Goal: Book appointment/travel/reservation

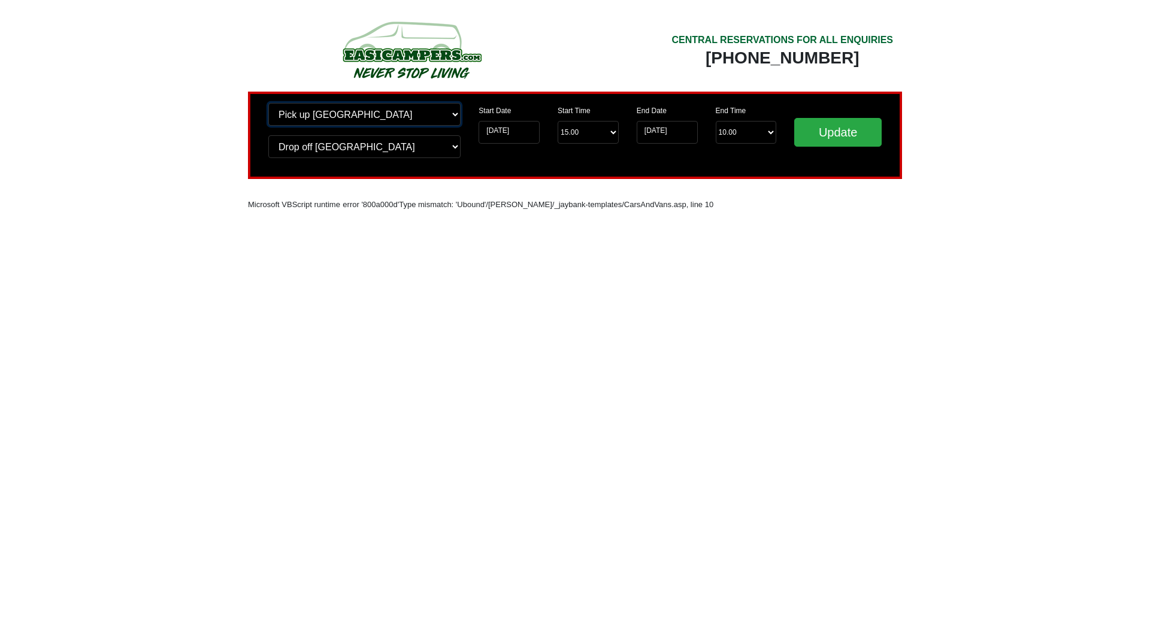
click at [451, 113] on select "Change pick up location? Pick up Edinburgh Birmingham Airport Blackburn Lancash…" at bounding box center [364, 114] width 192 height 23
select select "LPL"
click at [268, 103] on select "Change pick up location? Pick up Edinburgh Birmingham Airport Blackburn Lancash…" at bounding box center [364, 114] width 192 height 23
click at [441, 144] on select "Change drop off location? Drop off Edinburgh Birmingham Airport Blackburn Lanca…" at bounding box center [364, 146] width 192 height 23
select select "LPL"
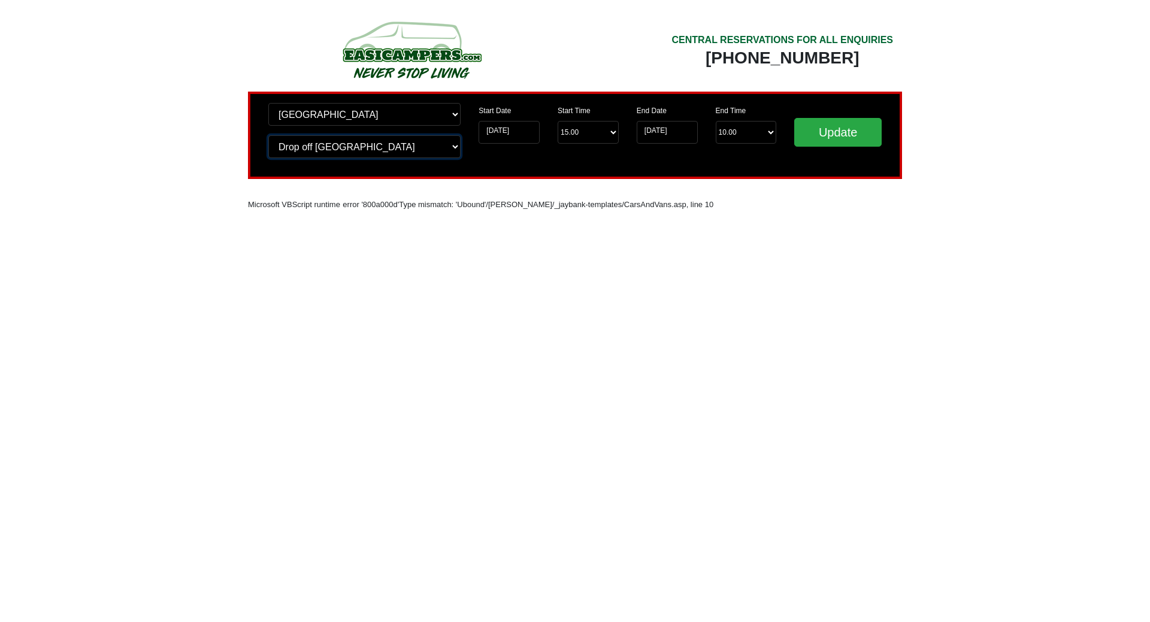
click at [268, 135] on select "Change drop off location? Drop off Edinburgh Birmingham Airport Blackburn Lanca…" at bounding box center [364, 146] width 192 height 23
click at [521, 129] on input "[DATE]" at bounding box center [509, 132] width 61 height 23
click at [528, 132] on input "[DATE]" at bounding box center [509, 132] width 61 height 23
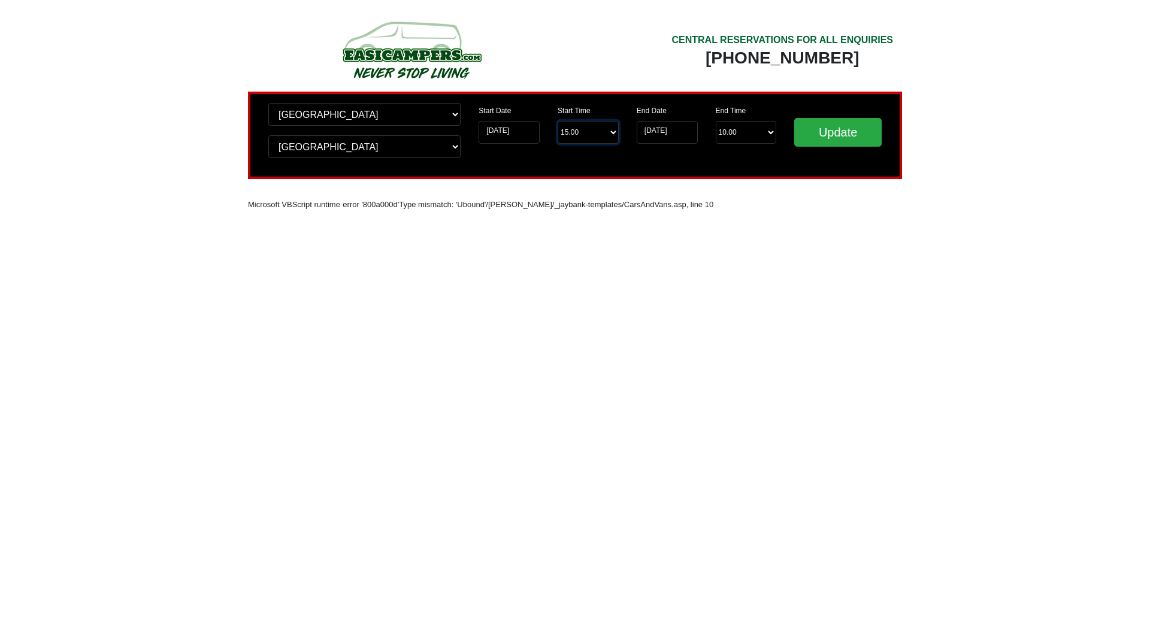
click at [610, 132] on select "Start Time 15.00 -------- 11.00 am (Saturday & Sunday Only) 12.00 pm (Saturday)…" at bounding box center [588, 132] width 61 height 23
click at [515, 140] on input "[DATE]" at bounding box center [509, 132] width 61 height 23
click at [523, 134] on input "[DATE]" at bounding box center [509, 132] width 61 height 23
click at [519, 129] on input "[DATE]" at bounding box center [509, 132] width 61 height 23
click at [503, 129] on input "[DATE]" at bounding box center [509, 132] width 61 height 23
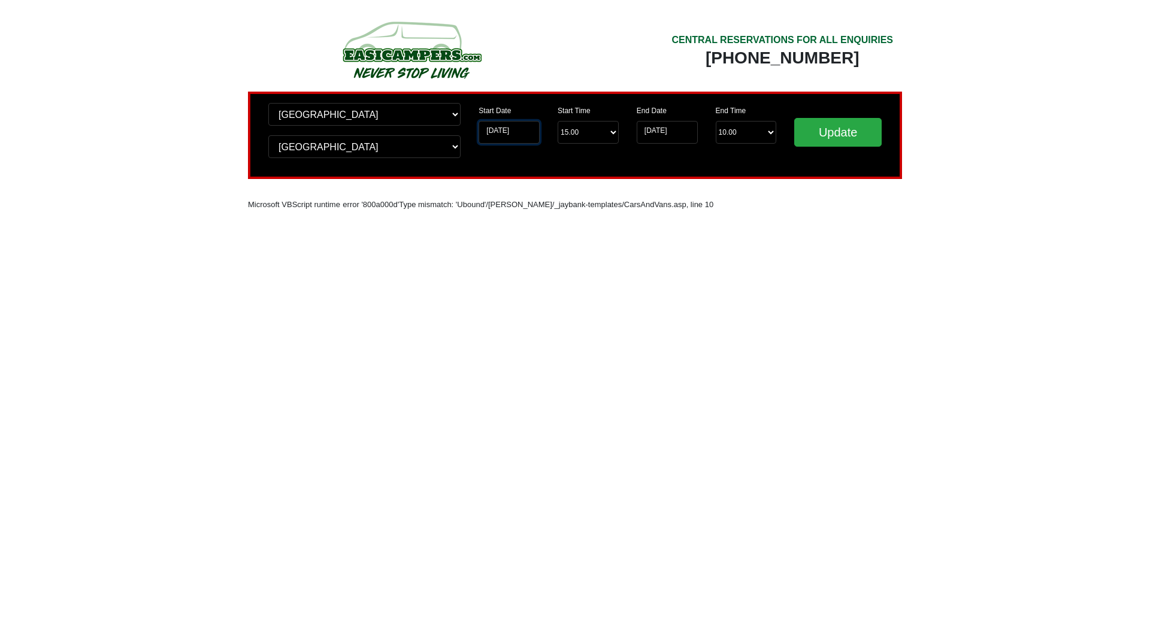
click at [503, 129] on input "[DATE]" at bounding box center [509, 132] width 61 height 23
click at [485, 105] on label "Start Date" at bounding box center [495, 110] width 32 height 11
click at [485, 121] on input "[DATE]" at bounding box center [509, 132] width 61 height 23
click at [501, 129] on input "[DATE]" at bounding box center [509, 132] width 61 height 23
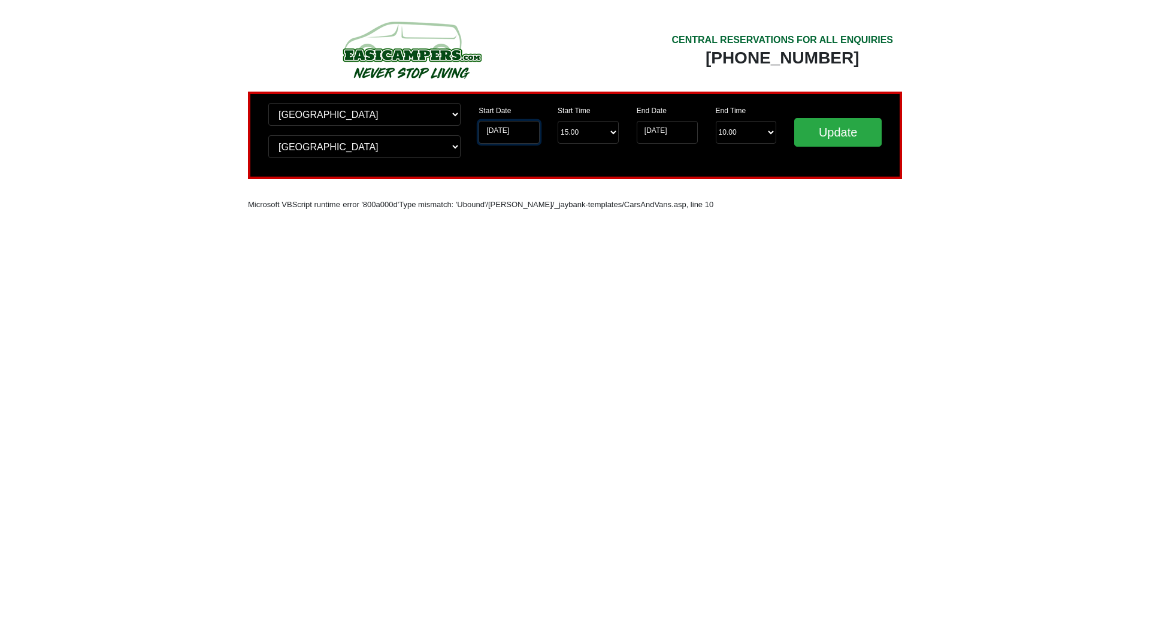
click at [501, 129] on input "[DATE]" at bounding box center [509, 132] width 61 height 23
click at [825, 129] on input "Update" at bounding box center [837, 132] width 87 height 29
click at [503, 133] on input "[DATE]" at bounding box center [509, 132] width 61 height 23
click at [509, 133] on input "[DATE]" at bounding box center [509, 132] width 61 height 23
drag, startPoint x: 509, startPoint y: 133, endPoint x: 405, endPoint y: 112, distance: 105.7
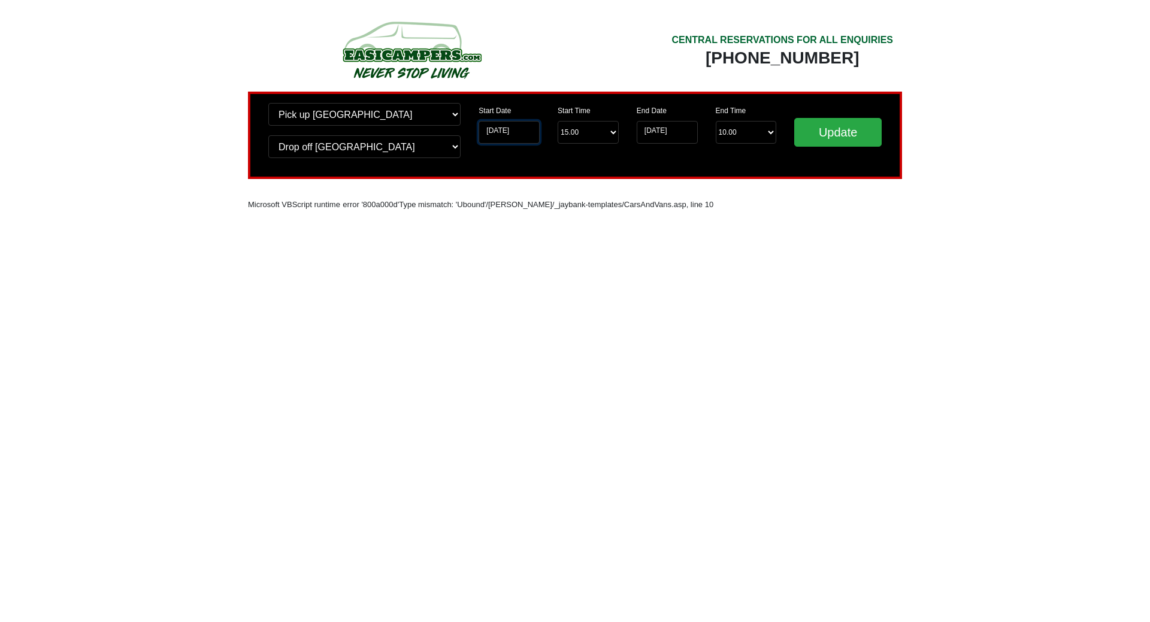
click at [497, 132] on input "[DATE]" at bounding box center [509, 132] width 61 height 23
select select "LPL"
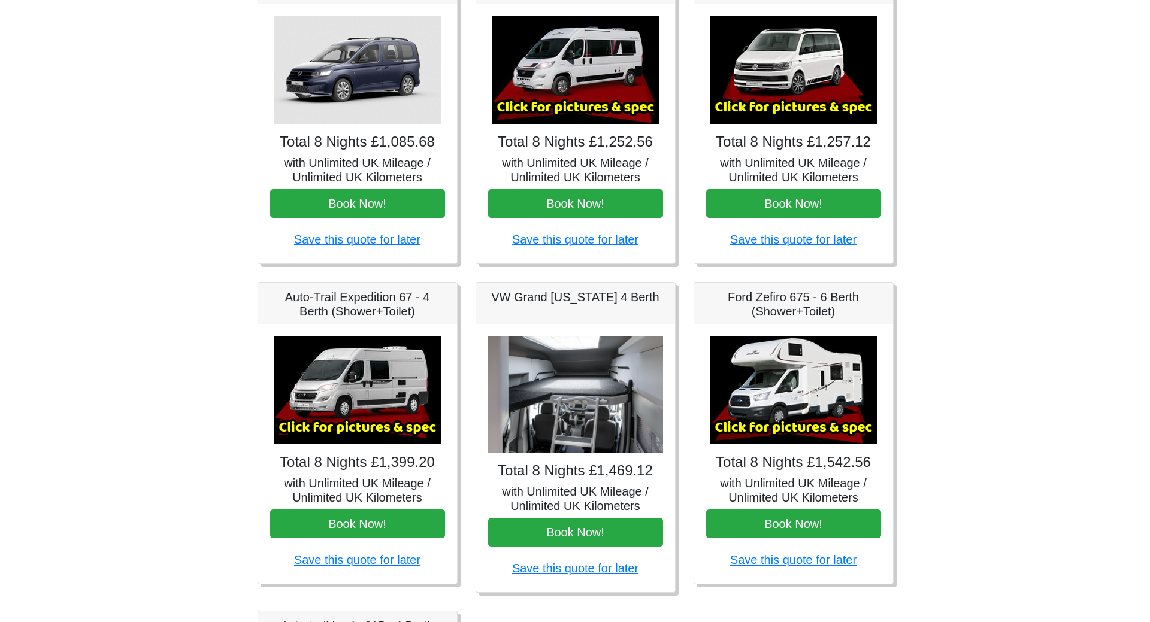
scroll to position [331, 0]
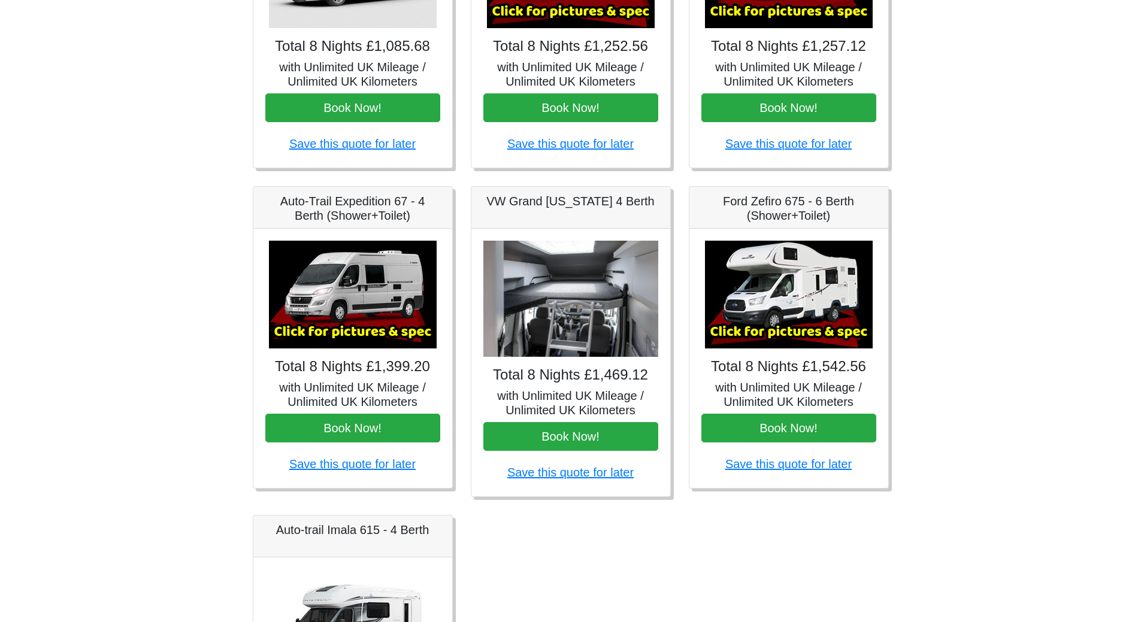
click at [334, 324] on img at bounding box center [353, 295] width 168 height 108
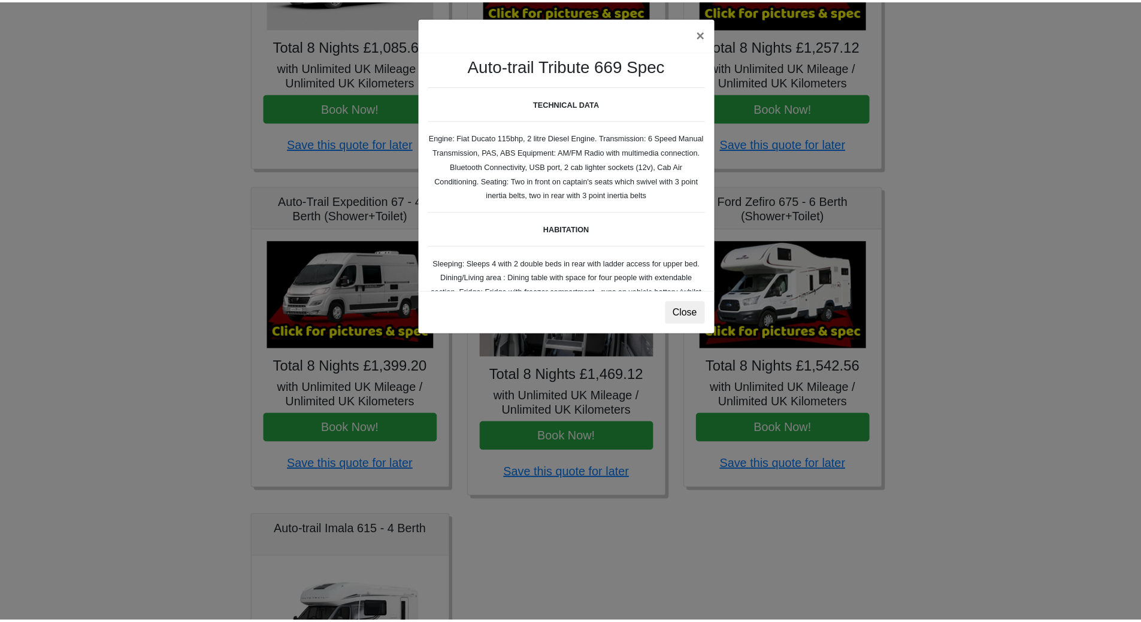
scroll to position [0, 0]
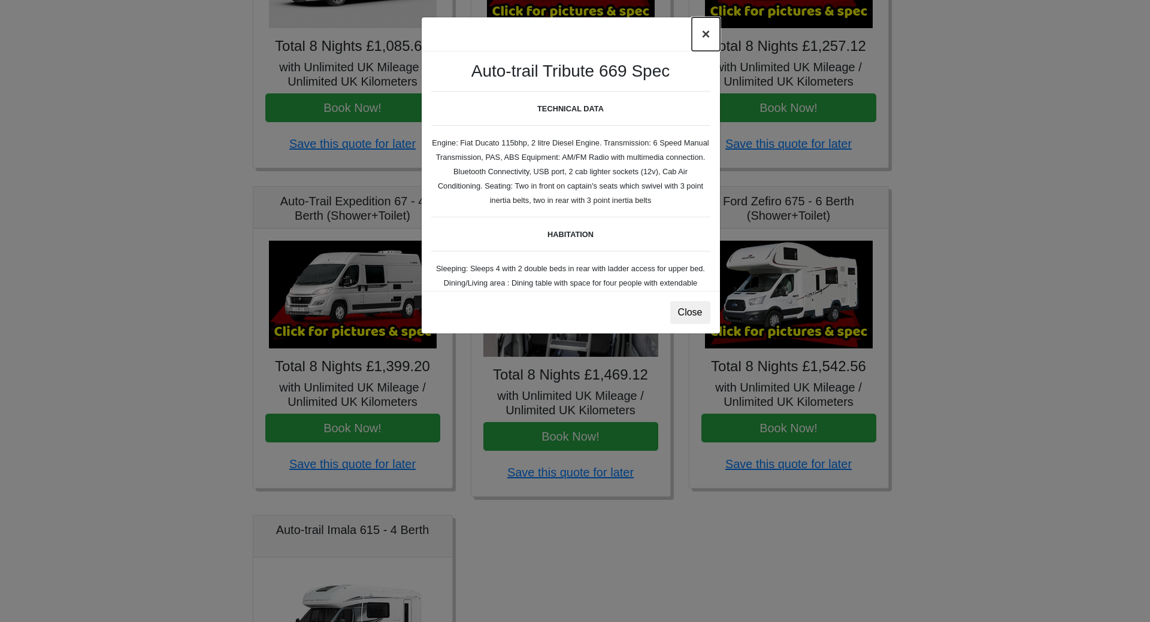
click at [701, 35] on button "×" at bounding box center [706, 34] width 28 height 34
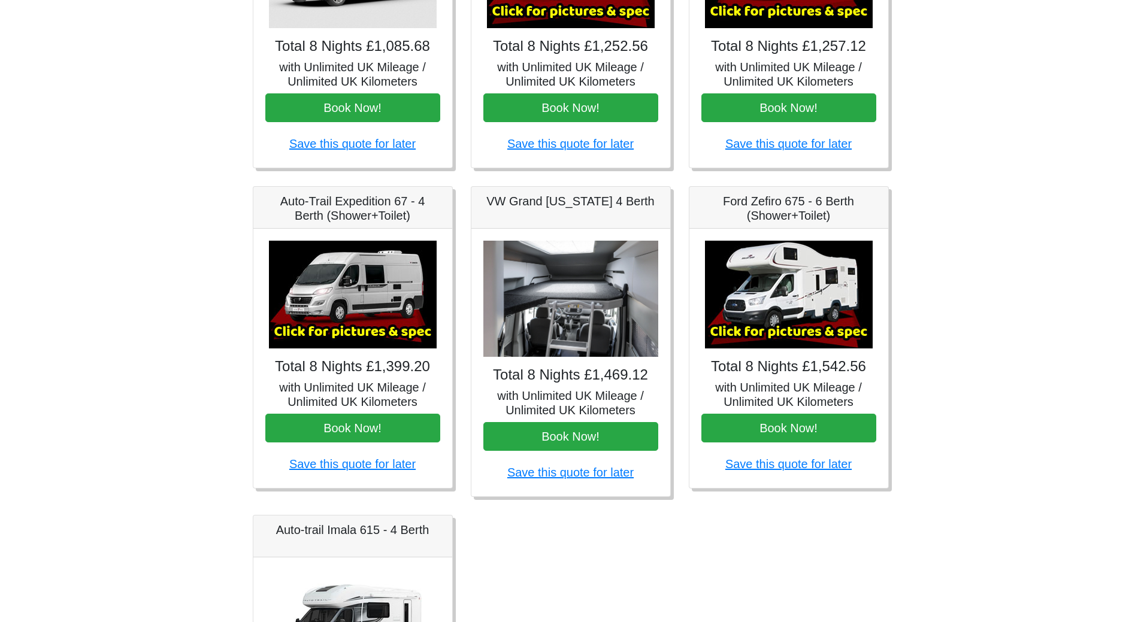
click at [541, 310] on img at bounding box center [570, 299] width 175 height 117
click at [600, 318] on img at bounding box center [570, 299] width 175 height 117
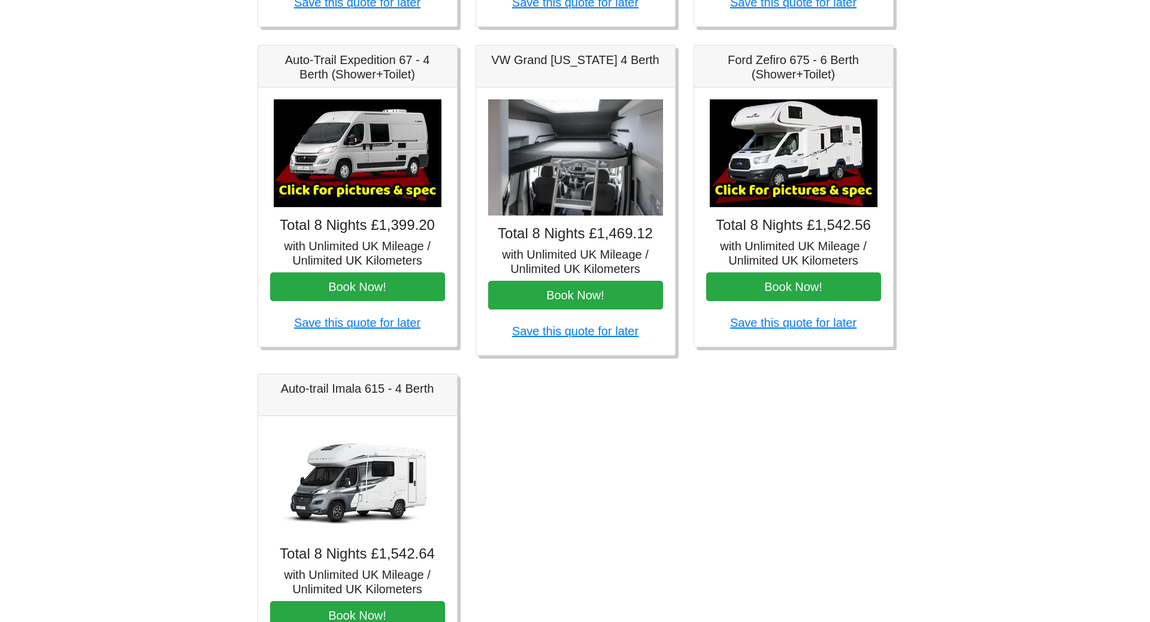
scroll to position [511, 0]
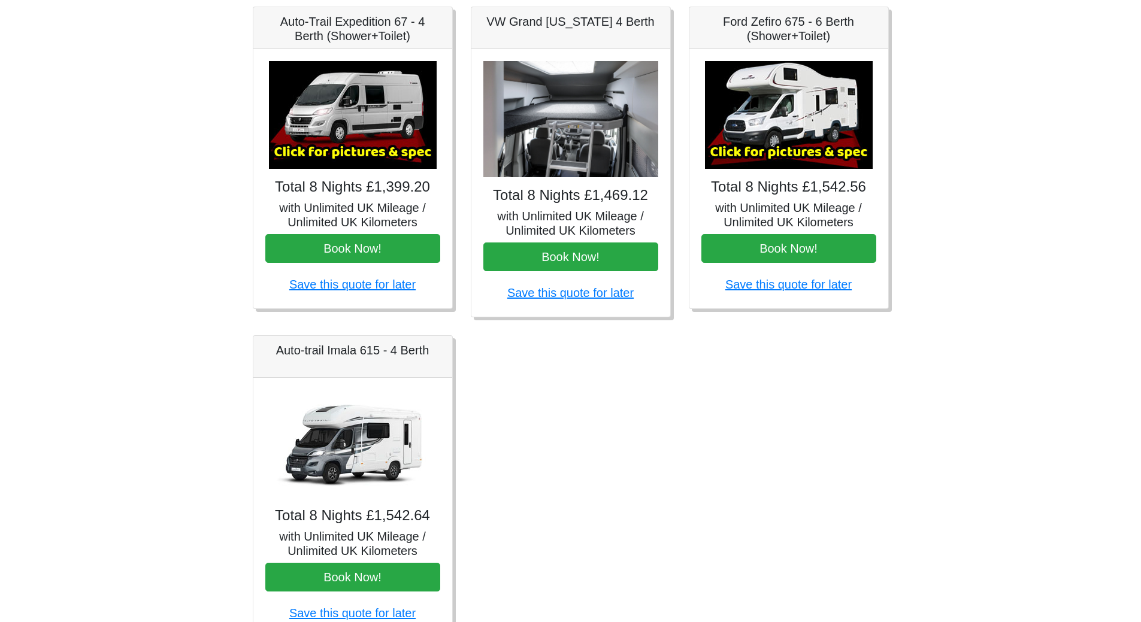
click at [788, 125] on img at bounding box center [789, 115] width 168 height 108
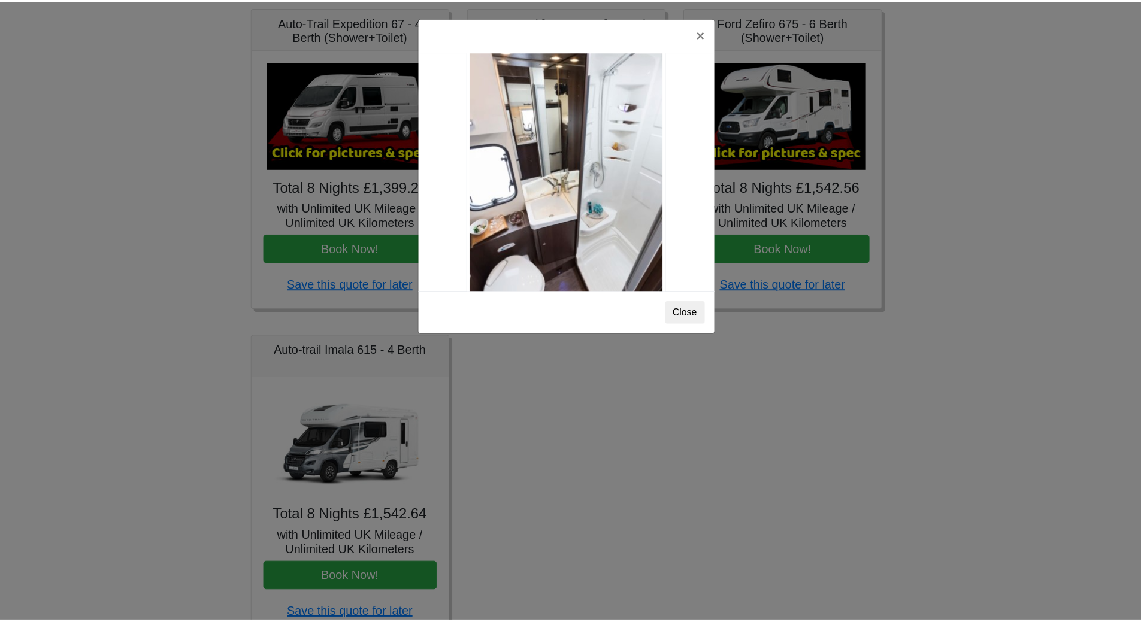
scroll to position [0, 0]
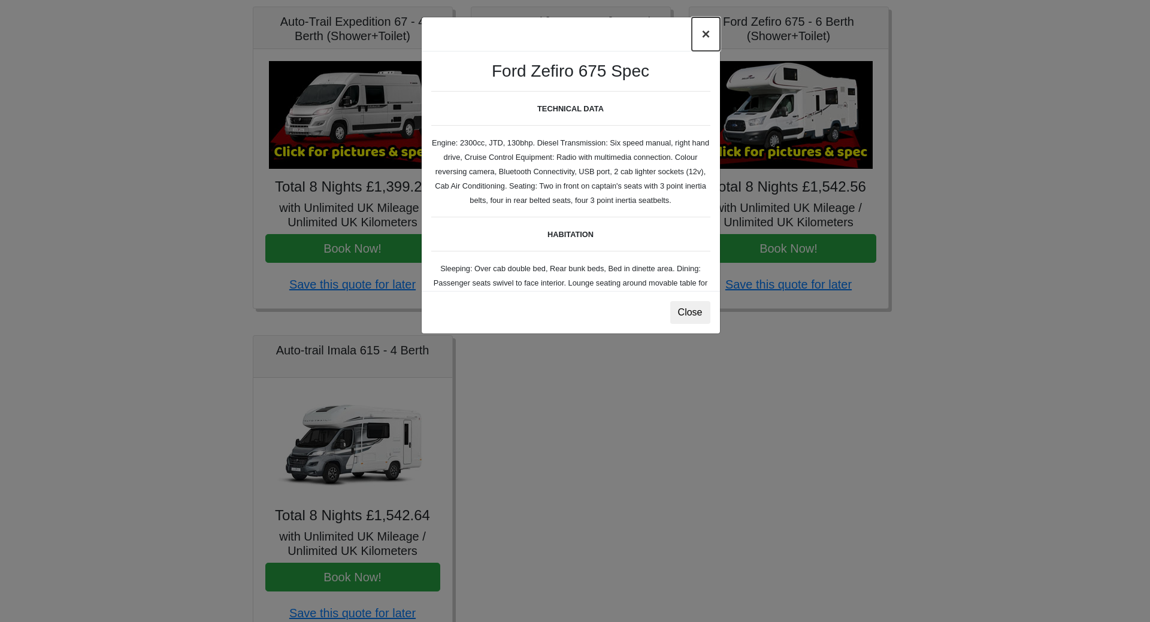
click at [702, 34] on button "×" at bounding box center [706, 34] width 28 height 34
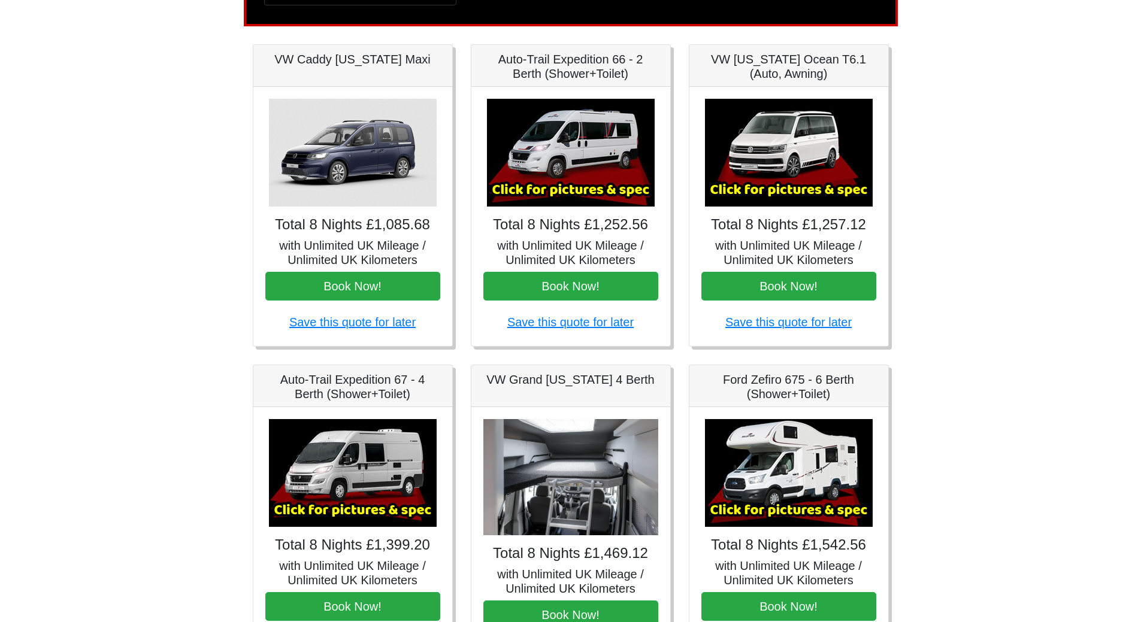
scroll to position [32, 0]
